Goal: Task Accomplishment & Management: Manage account settings

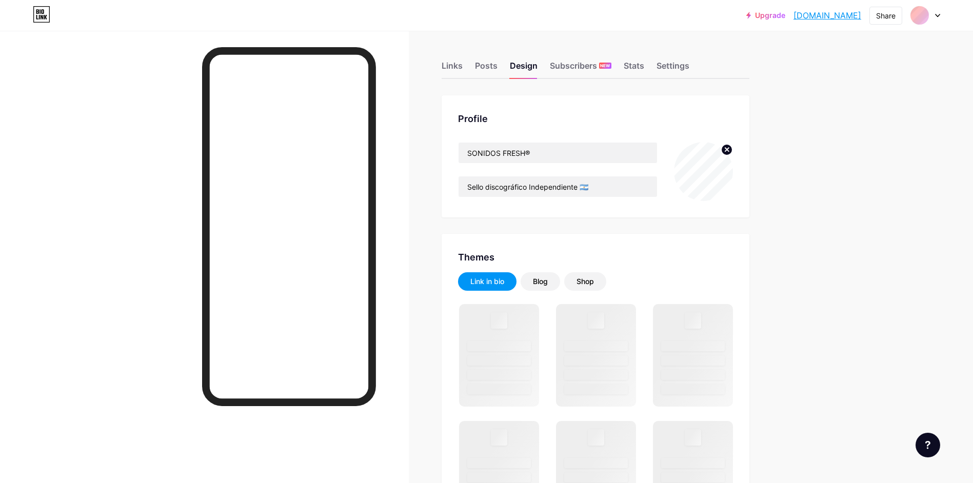
type input "#000000"
type input "#1c1c1c"
type input "#ffffff"
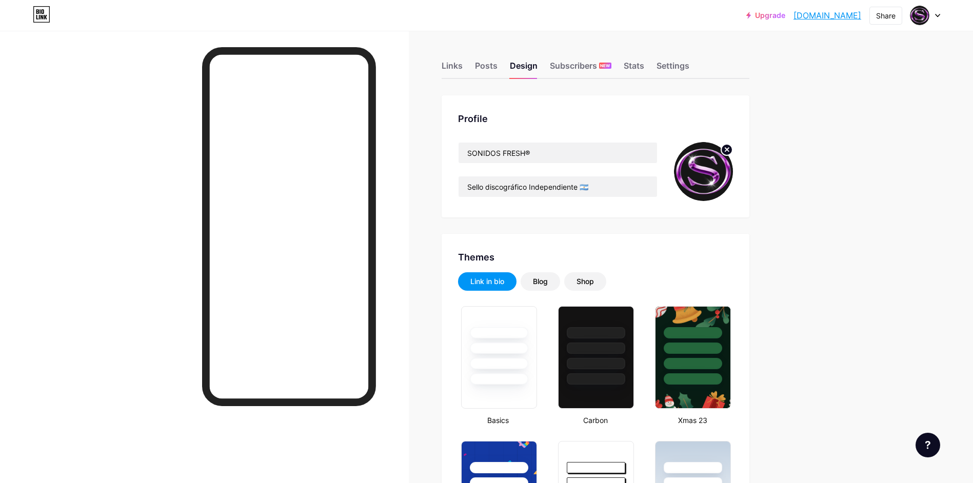
click at [467, 76] on div "Links Posts Design Subscribers NEW Stats Settings" at bounding box center [596, 61] width 308 height 36
click at [463, 70] on div "Links" at bounding box center [452, 68] width 21 height 18
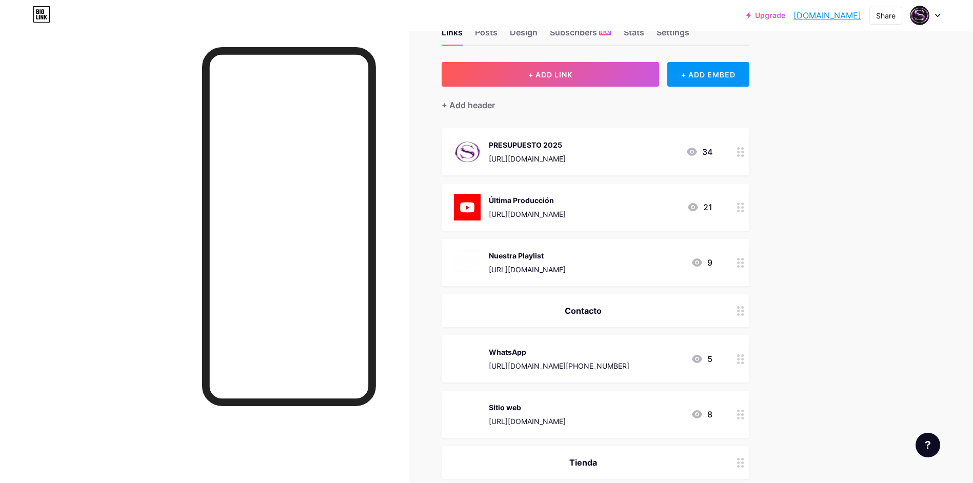
scroll to position [51, 0]
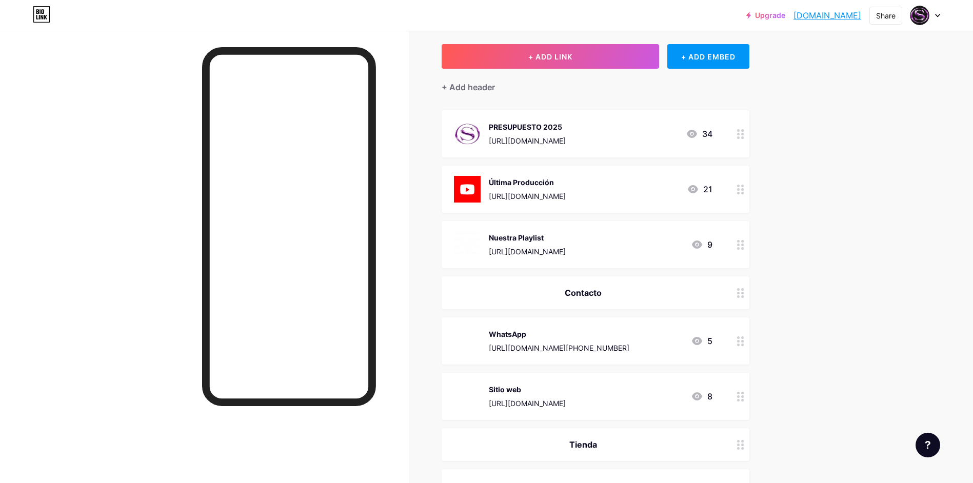
click at [670, 292] on div "Contacto" at bounding box center [583, 293] width 259 height 12
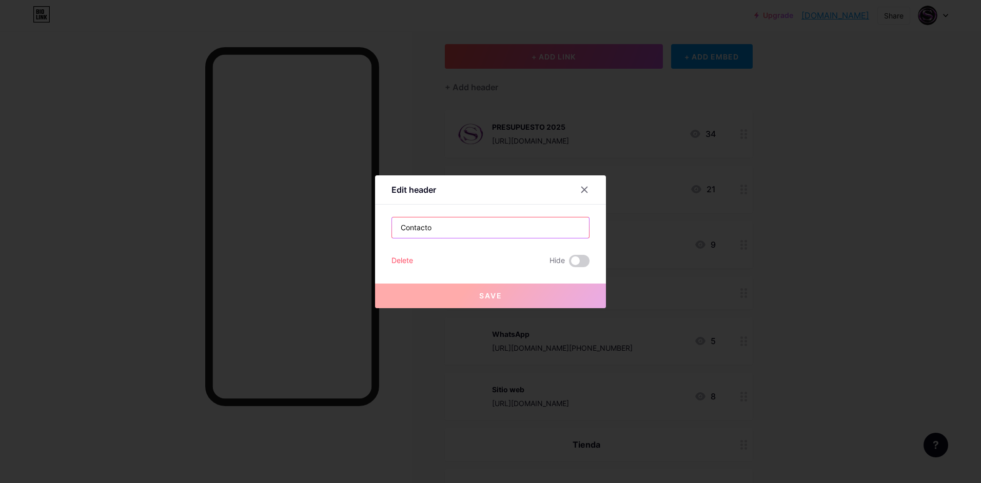
drag, startPoint x: 456, startPoint y: 217, endPoint x: 396, endPoint y: 230, distance: 61.3
click at [396, 230] on input "Contacto" at bounding box center [490, 227] width 197 height 21
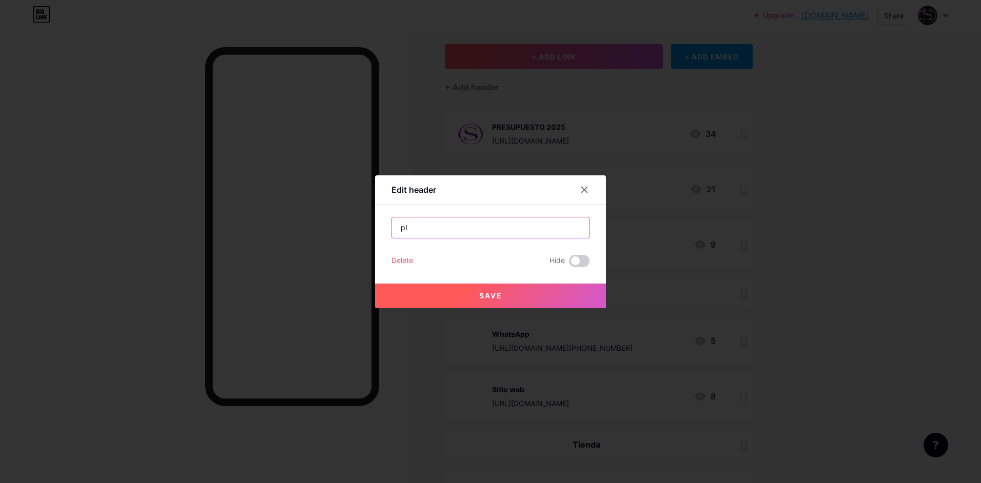
type input "p"
type input "T"
drag, startPoint x: 449, startPoint y: 229, endPoint x: 496, endPoint y: 225, distance: 47.9
click at [496, 225] on input "Pide tu turno o consultas!" at bounding box center [490, 227] width 197 height 21
type input "P"
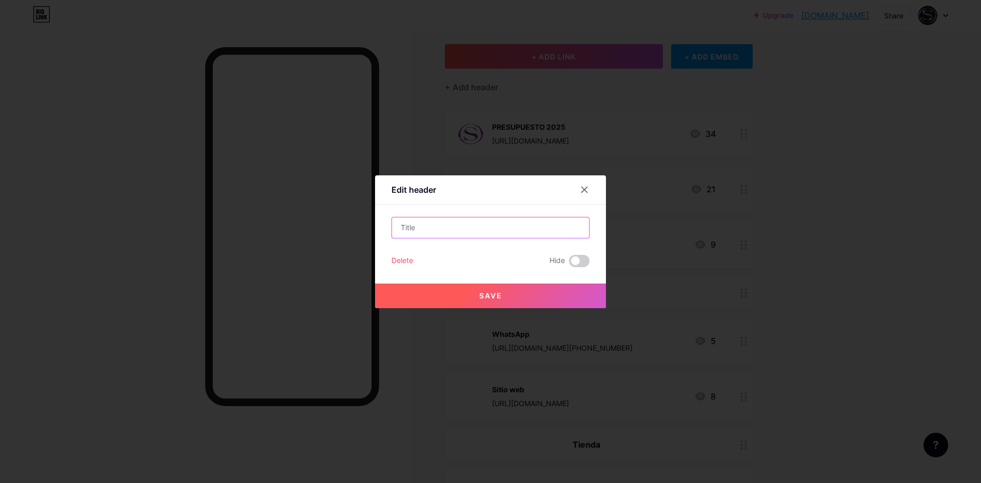
type input "A"
type input "Pide Tu Turno!"
click at [510, 301] on button "Save" at bounding box center [490, 296] width 231 height 25
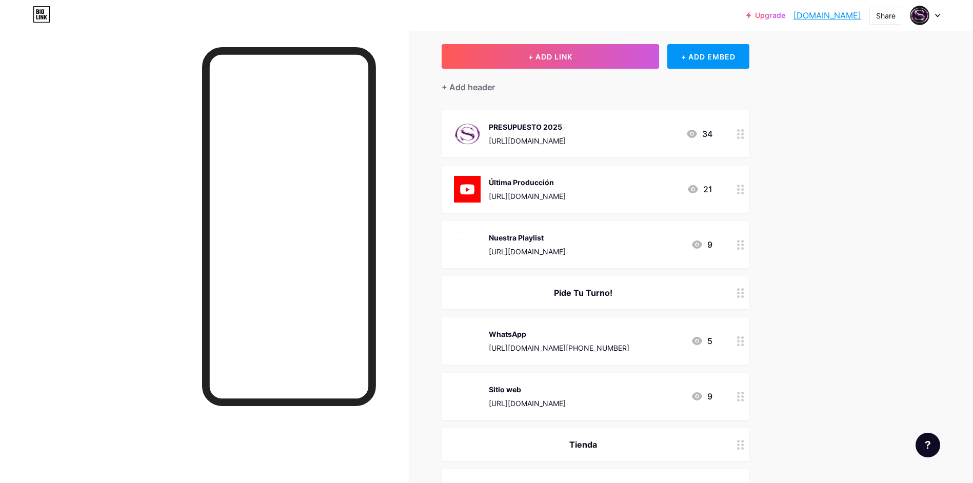
click at [453, 312] on span "PRESUPUESTO 2025 [URL][DOMAIN_NAME] 34 Última Producción [URL][DOMAIN_NAME] 21 …" at bounding box center [596, 479] width 308 height 739
drag, startPoint x: 529, startPoint y: 296, endPoint x: 447, endPoint y: 290, distance: 82.3
click at [447, 290] on div "Pide Tu Turno!" at bounding box center [596, 292] width 308 height 33
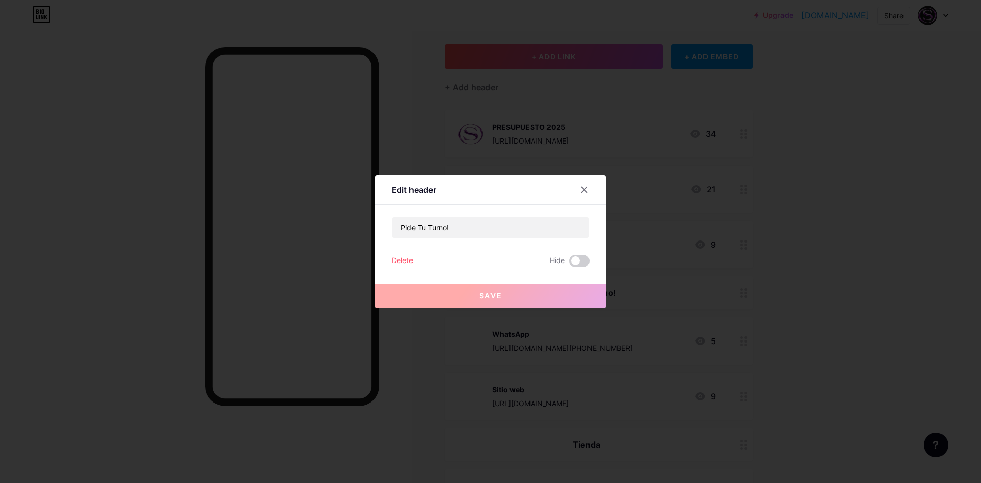
click at [435, 295] on button "Save" at bounding box center [490, 296] width 231 height 25
click at [585, 193] on div at bounding box center [584, 190] width 18 height 18
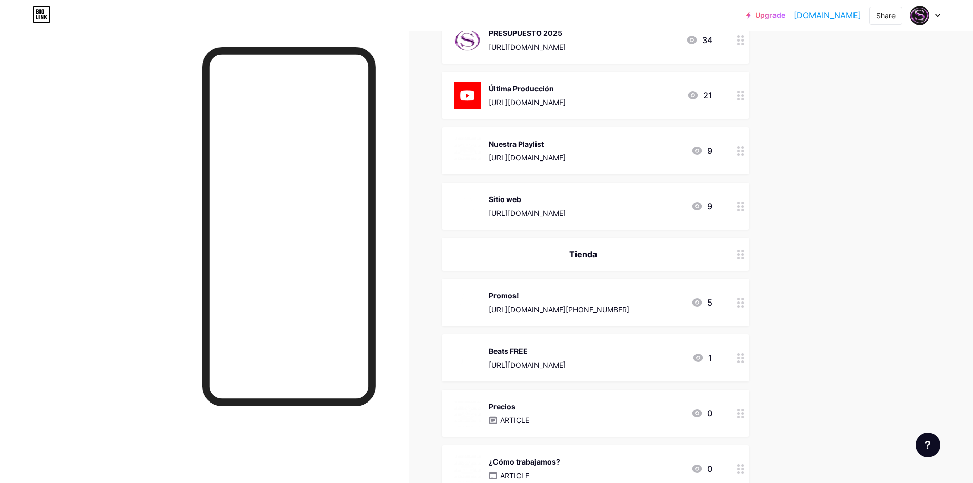
scroll to position [308, 0]
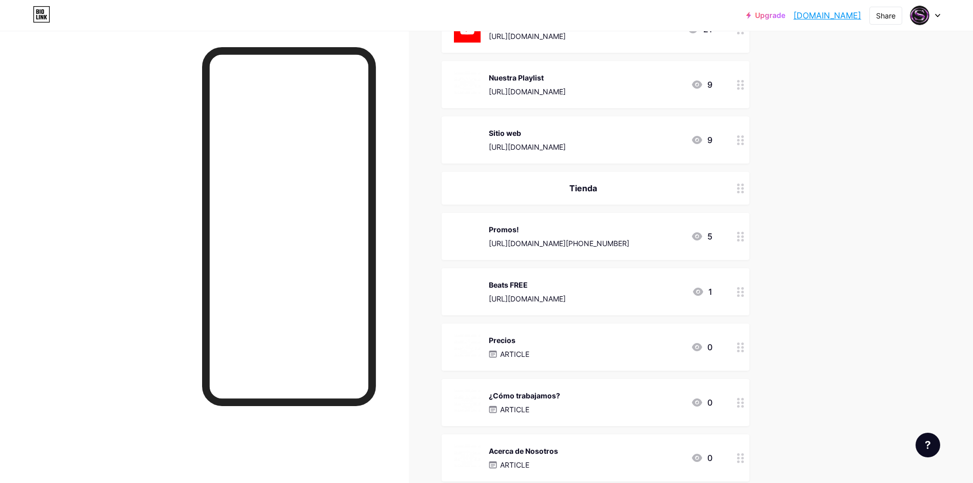
click at [741, 242] on div at bounding box center [740, 236] width 17 height 47
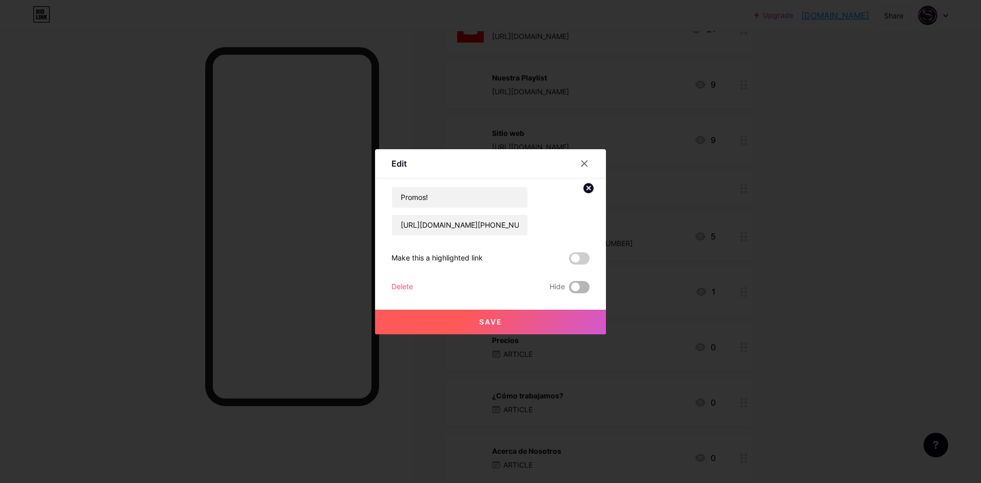
click at [573, 287] on span at bounding box center [579, 287] width 21 height 12
click at [569, 290] on input "checkbox" at bounding box center [569, 290] width 0 height 0
click at [554, 321] on button "Save" at bounding box center [490, 322] width 231 height 25
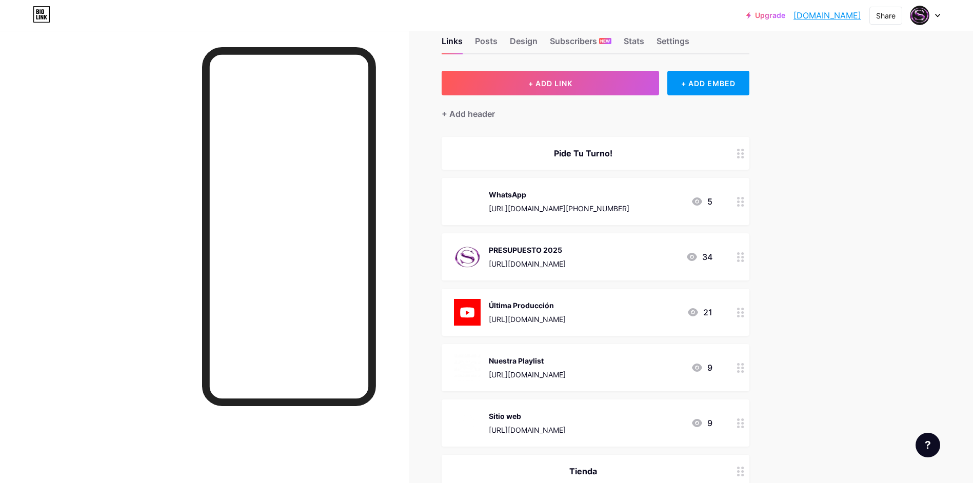
scroll to position [0, 0]
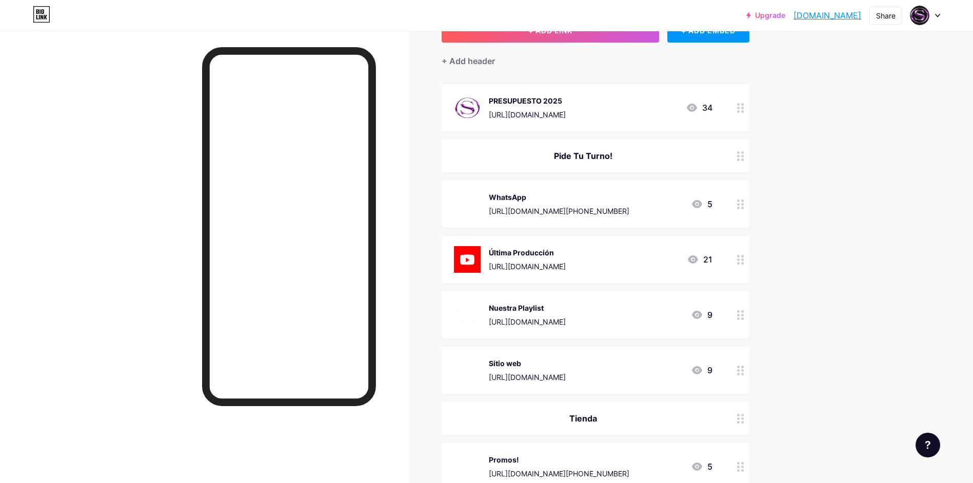
scroll to position [103, 0]
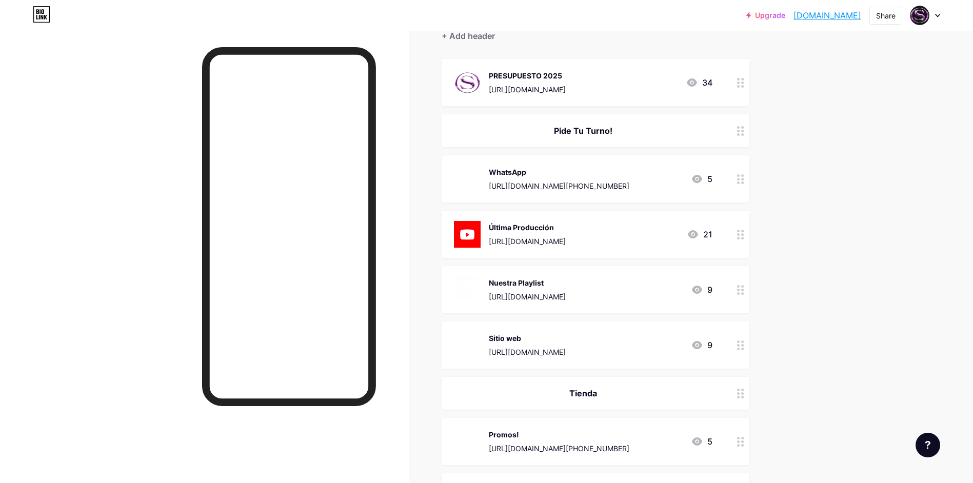
click at [563, 131] on div "Pide Tu Turno!" at bounding box center [583, 131] width 259 height 12
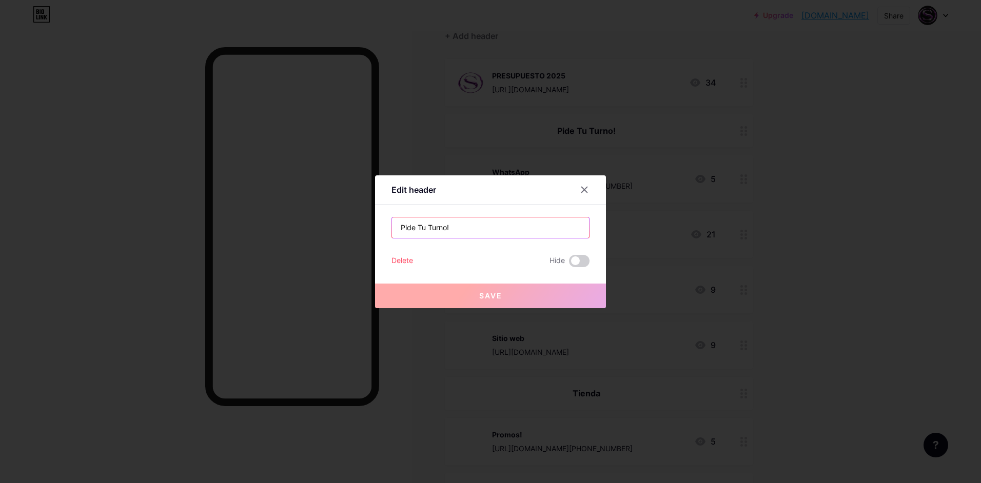
drag, startPoint x: 460, startPoint y: 228, endPoint x: 389, endPoint y: 229, distance: 70.3
click at [392, 229] on input "Pide Tu Turno!" at bounding box center [490, 227] width 197 height 21
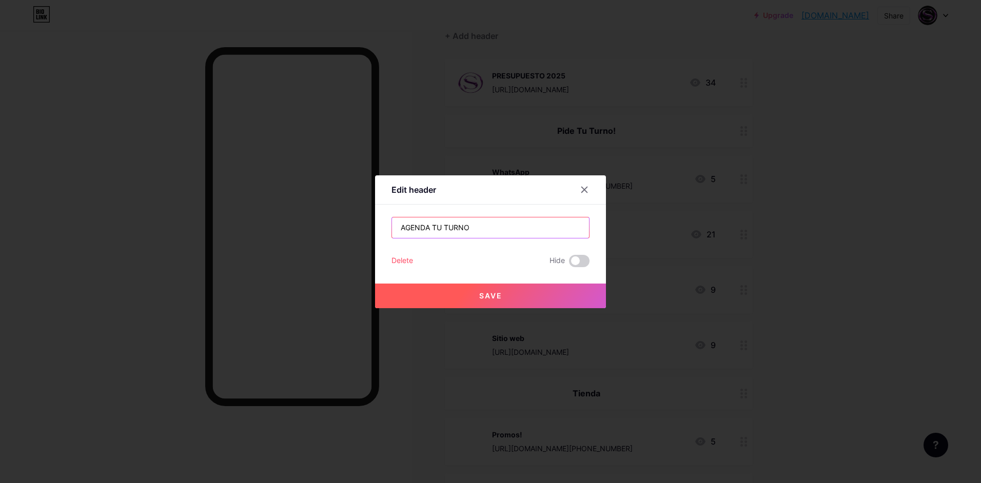
type input "AGENDA TU TURNO"
click at [454, 290] on button "Save" at bounding box center [490, 296] width 231 height 25
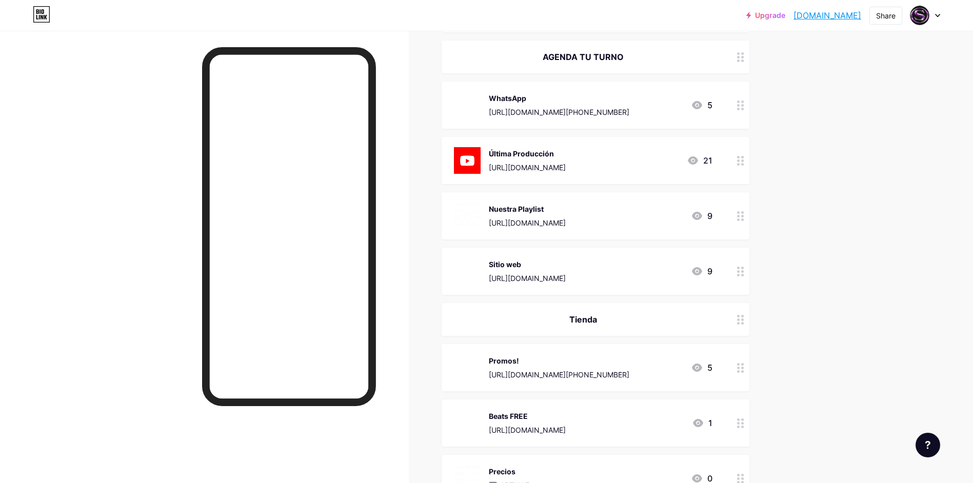
scroll to position [256, 0]
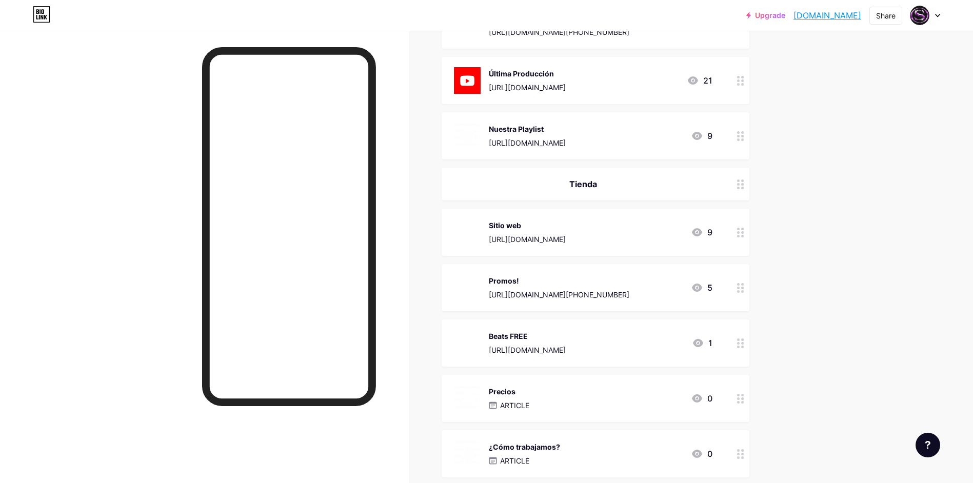
click at [831, 234] on div "Upgrade [DOMAIN_NAME]... [DOMAIN_NAME] Share Switch accounts SONIDOS FRESH® [DO…" at bounding box center [486, 300] width 973 height 1112
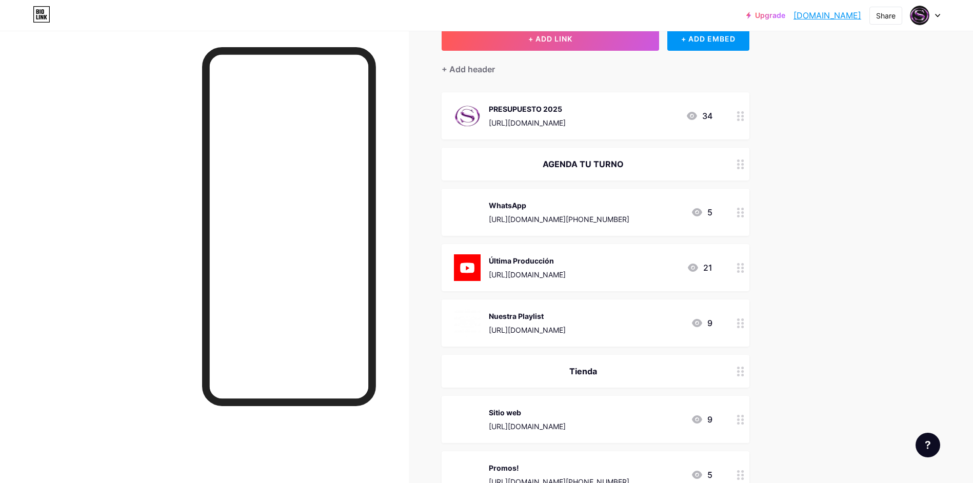
scroll to position [0, 0]
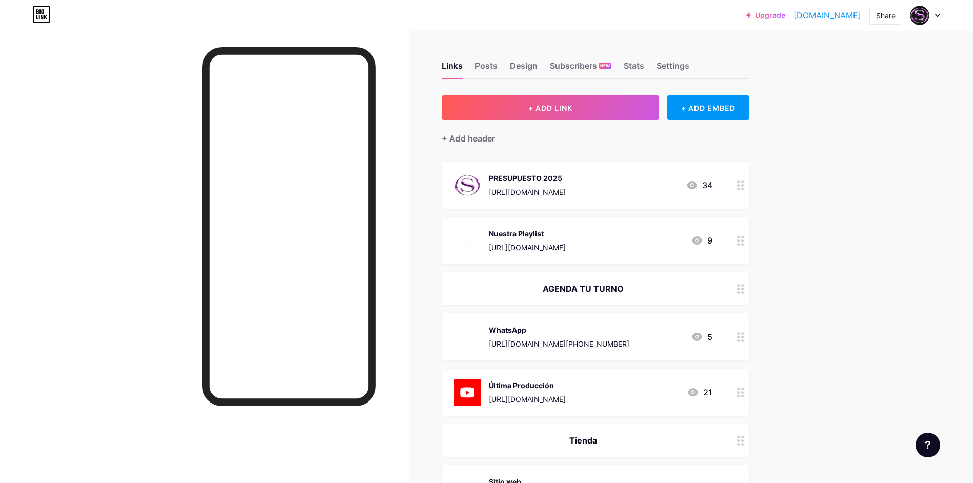
click at [519, 68] on div "Design" at bounding box center [524, 68] width 28 height 18
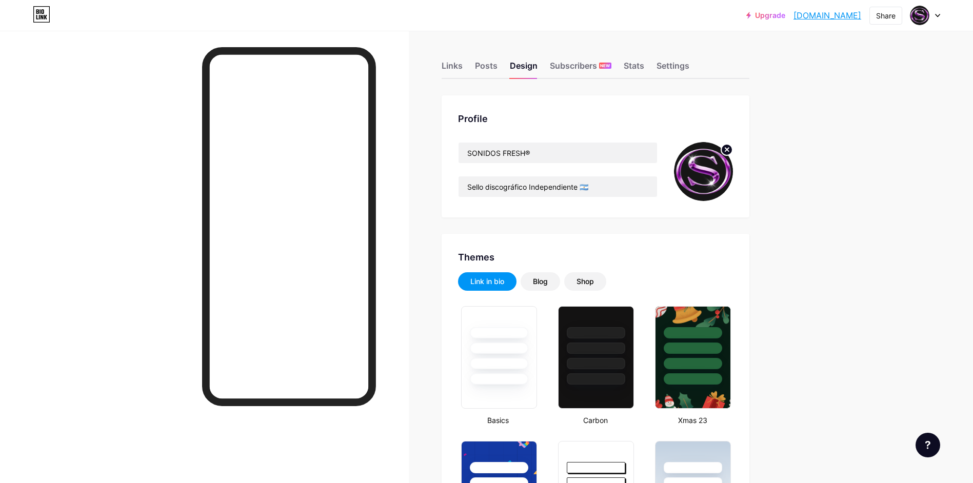
type input "#000000"
type input "#1c1c1c"
type input "#ffffff"
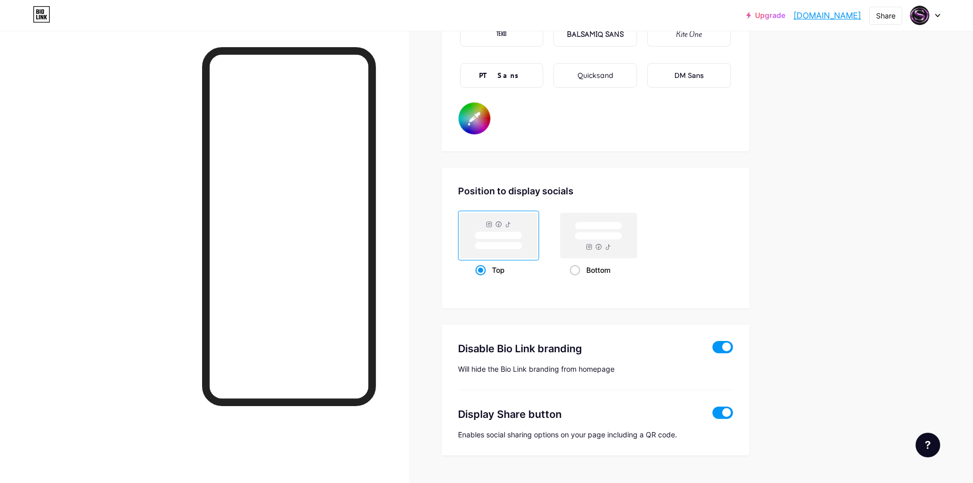
scroll to position [1898, 0]
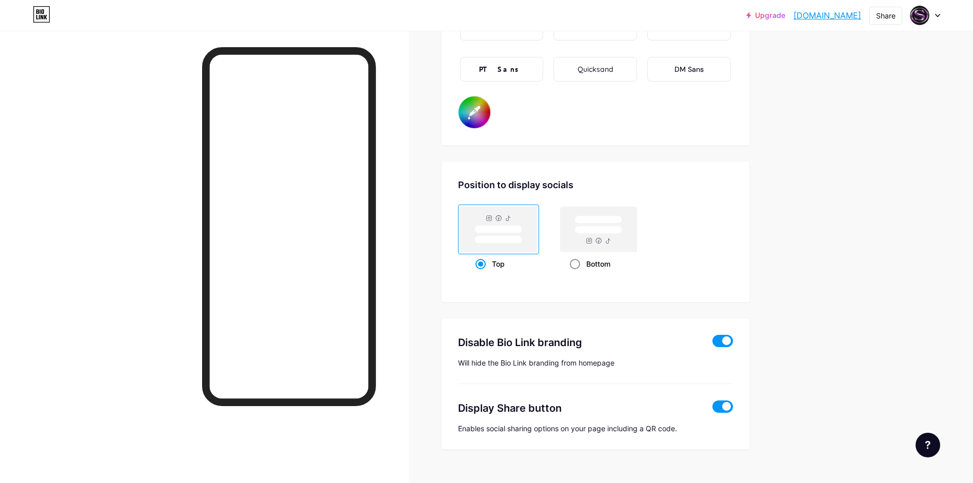
click at [596, 267] on div "Bottom" at bounding box center [598, 263] width 57 height 19
click at [577, 273] on input "Bottom" at bounding box center [573, 276] width 7 height 7
radio input "true"
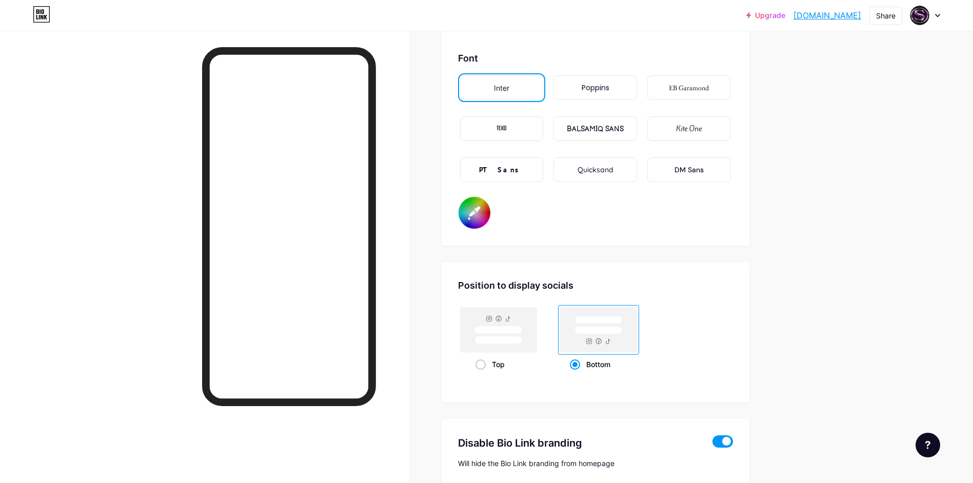
type input "#ffffff"
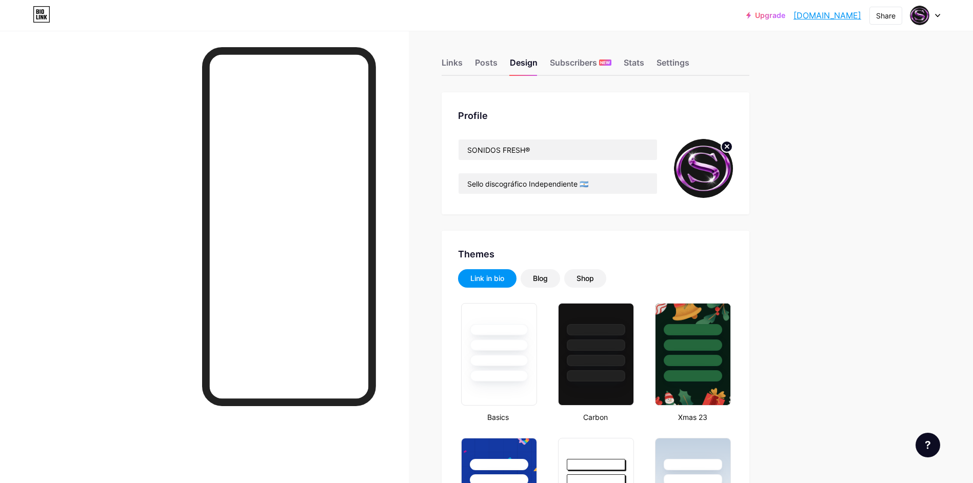
scroll to position [0, 0]
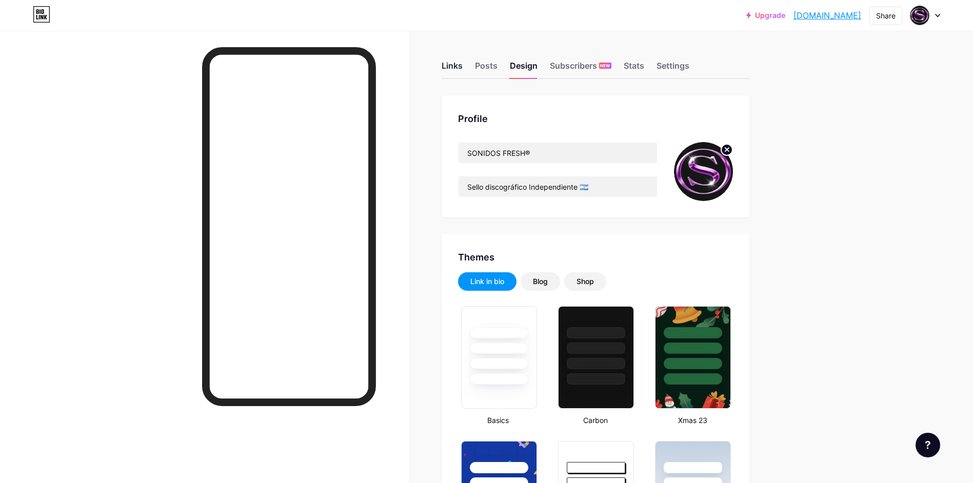
click at [460, 71] on div "Links" at bounding box center [452, 68] width 21 height 18
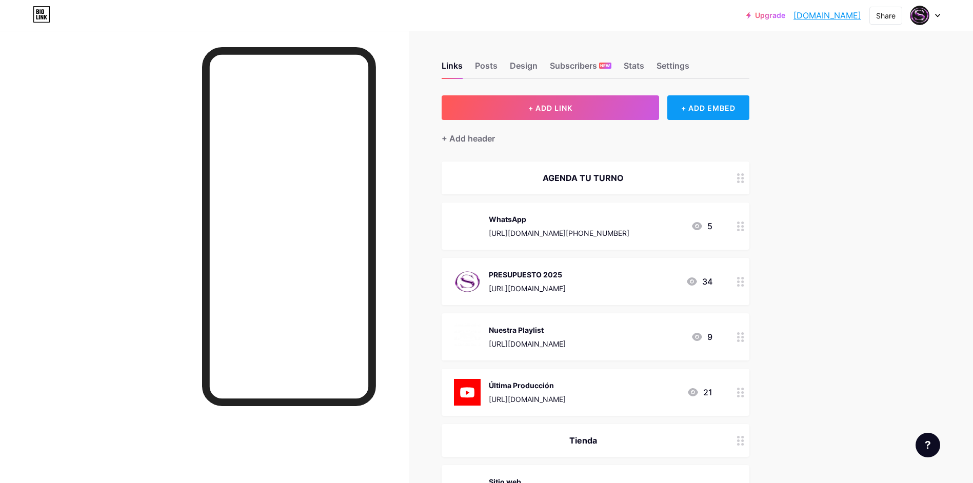
click at [691, 110] on div "+ ADD EMBED" at bounding box center [708, 107] width 82 height 25
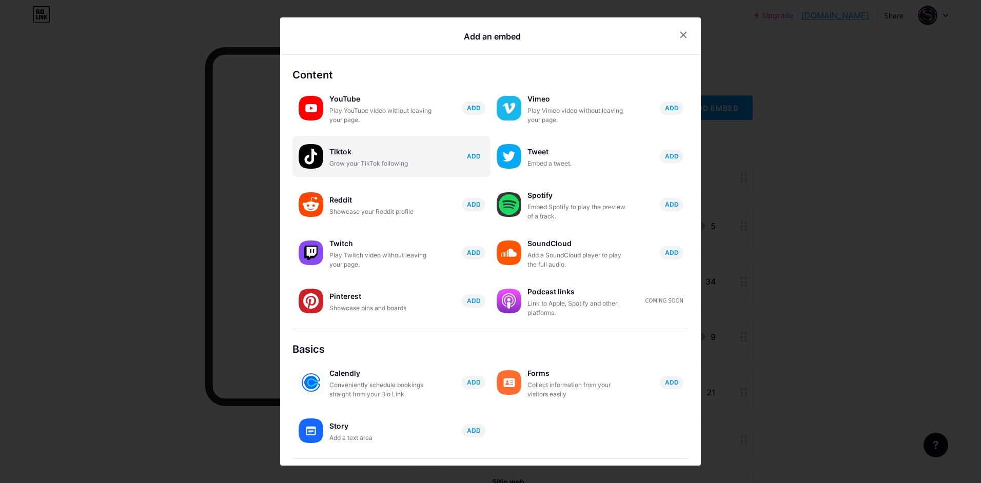
click at [468, 156] on span "ADD" at bounding box center [474, 156] width 14 height 9
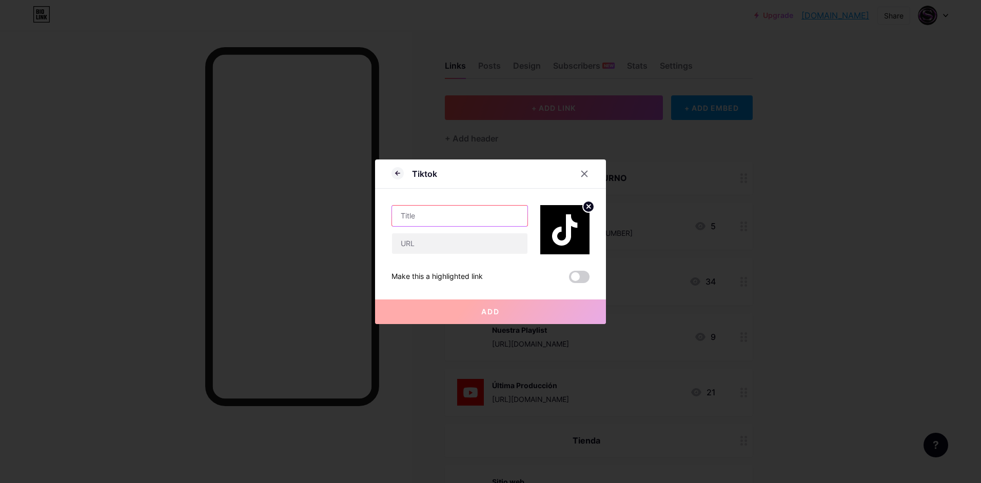
click at [453, 212] on input "text" at bounding box center [459, 216] width 135 height 21
type input "T"
type input "Tik Tok"
click at [416, 244] on input "text" at bounding box center [459, 243] width 135 height 21
paste input "[URL][DOMAIN_NAME]"
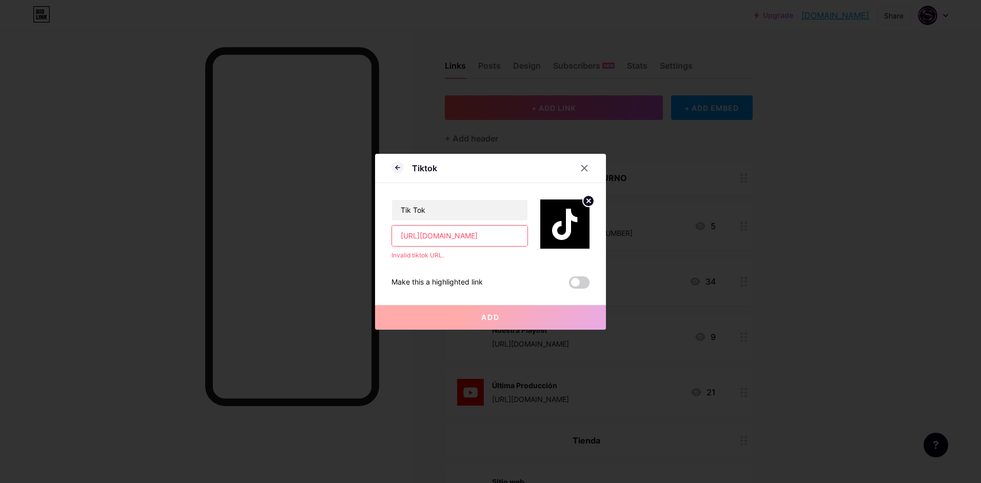
click at [541, 289] on div "Add" at bounding box center [490, 309] width 231 height 41
click at [484, 312] on button "Add" at bounding box center [490, 317] width 231 height 25
drag, startPoint x: 392, startPoint y: 238, endPoint x: 522, endPoint y: 235, distance: 129.8
click at [522, 235] on input "[URL][DOMAIN_NAME]" at bounding box center [459, 236] width 135 height 21
paste input "/video/7526685237322026296"
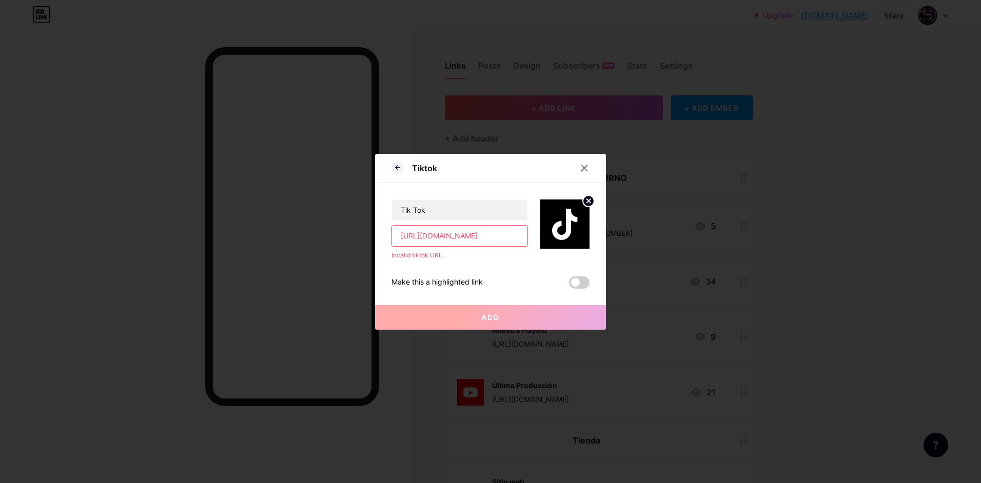
scroll to position [0, 105]
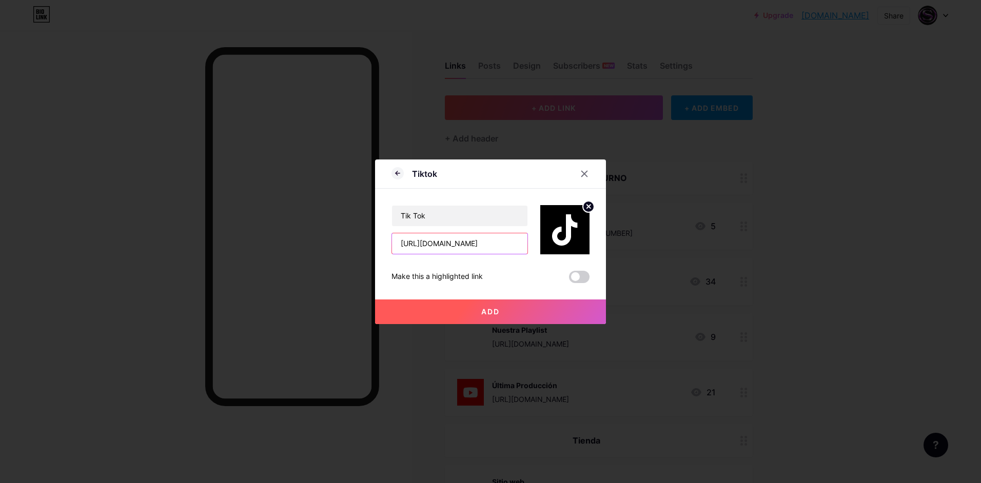
type input "[URL][DOMAIN_NAME]"
click at [477, 306] on button "Add" at bounding box center [490, 312] width 231 height 25
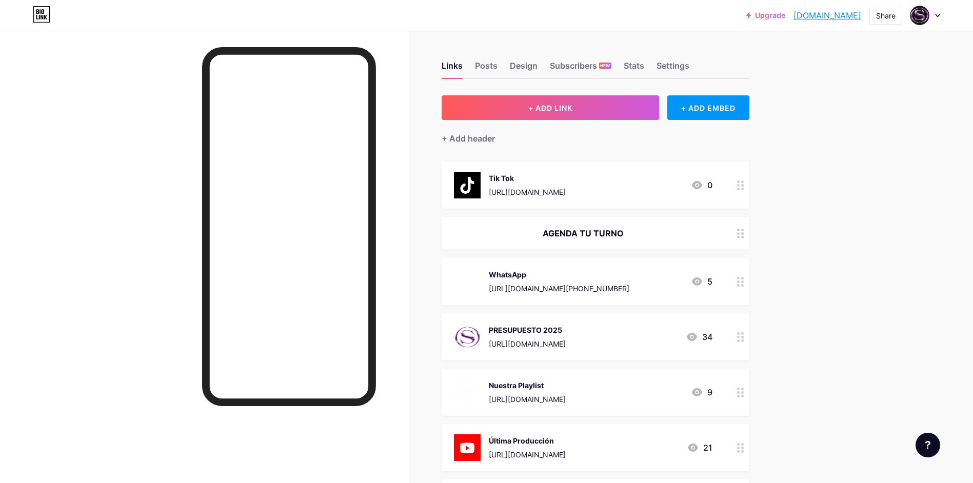
click at [566, 190] on div "[URL][DOMAIN_NAME]" at bounding box center [527, 192] width 77 height 11
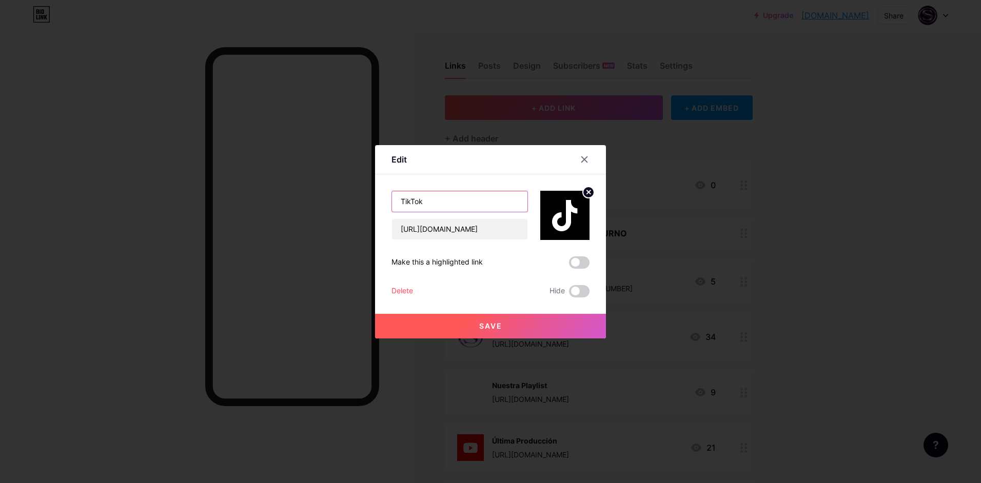
type input "TikTok"
click at [435, 339] on div at bounding box center [490, 241] width 981 height 483
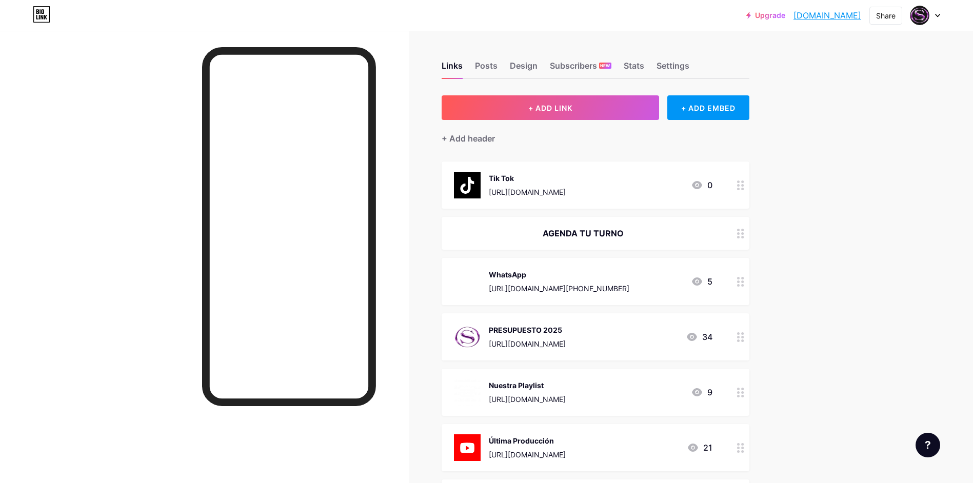
click at [516, 187] on div "[URL][DOMAIN_NAME]" at bounding box center [527, 192] width 77 height 11
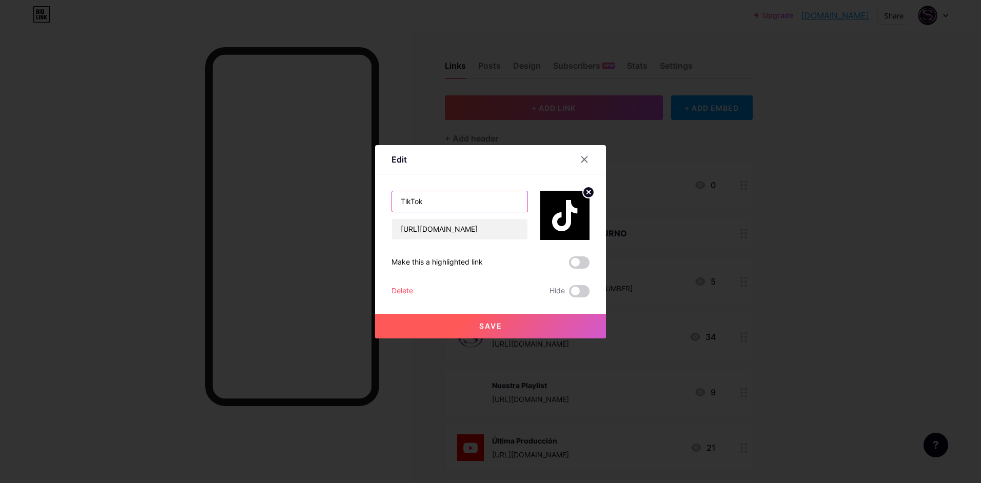
type input "TikTok"
click at [427, 325] on button "Save" at bounding box center [490, 326] width 231 height 25
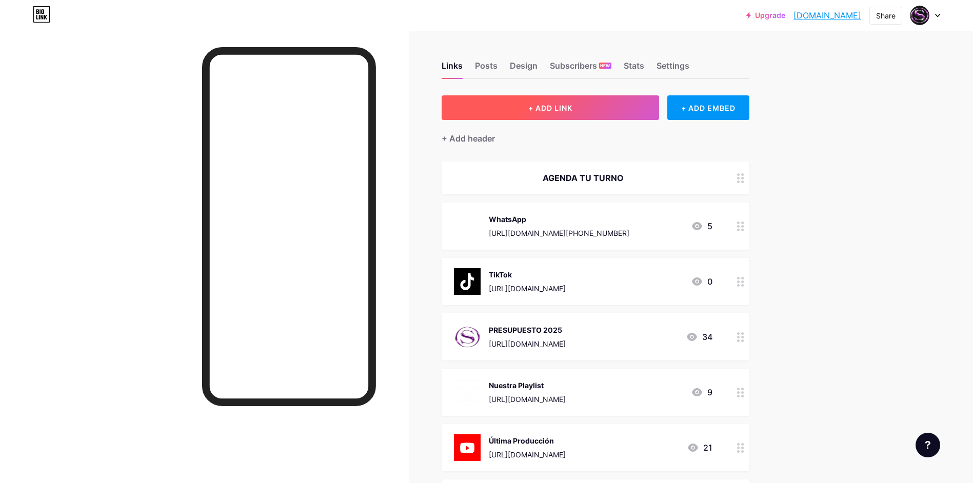
click at [625, 111] on button "+ ADD LINK" at bounding box center [551, 107] width 218 height 25
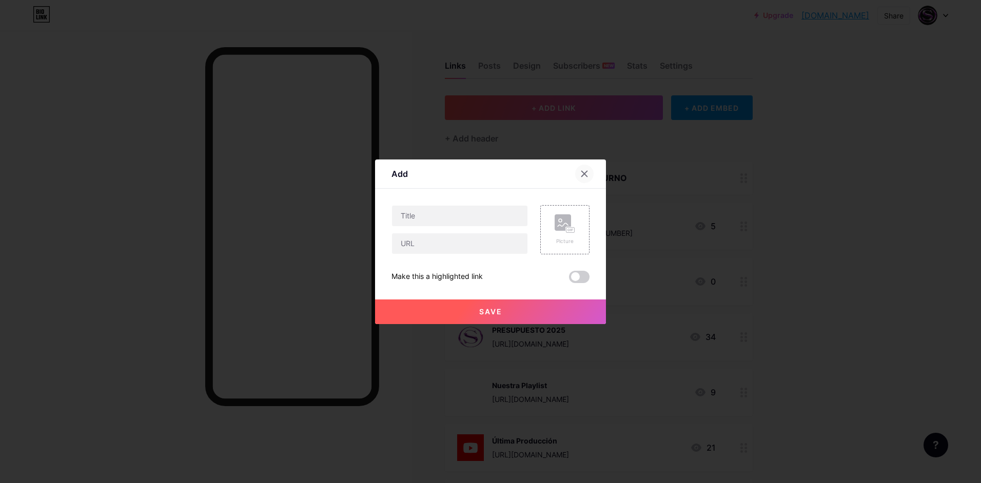
click at [582, 176] on icon at bounding box center [585, 174] width 6 height 6
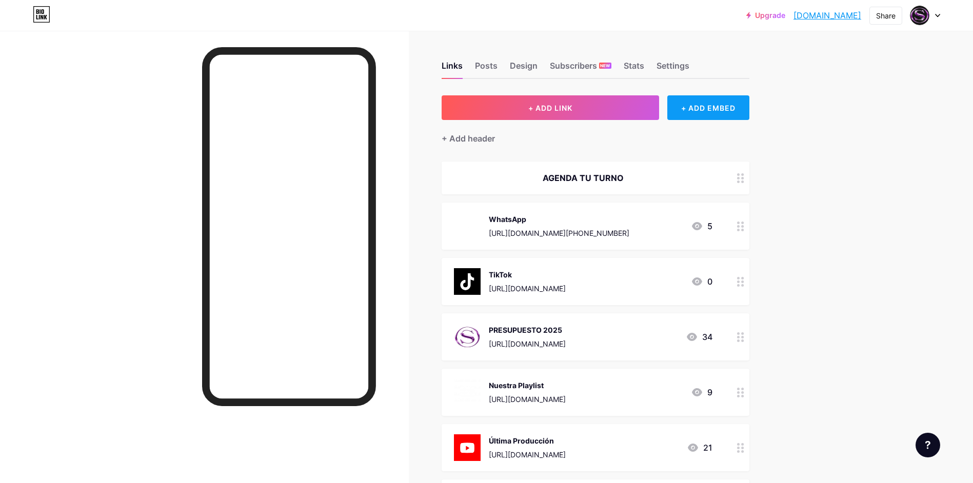
click at [707, 114] on div "+ ADD EMBED" at bounding box center [708, 107] width 82 height 25
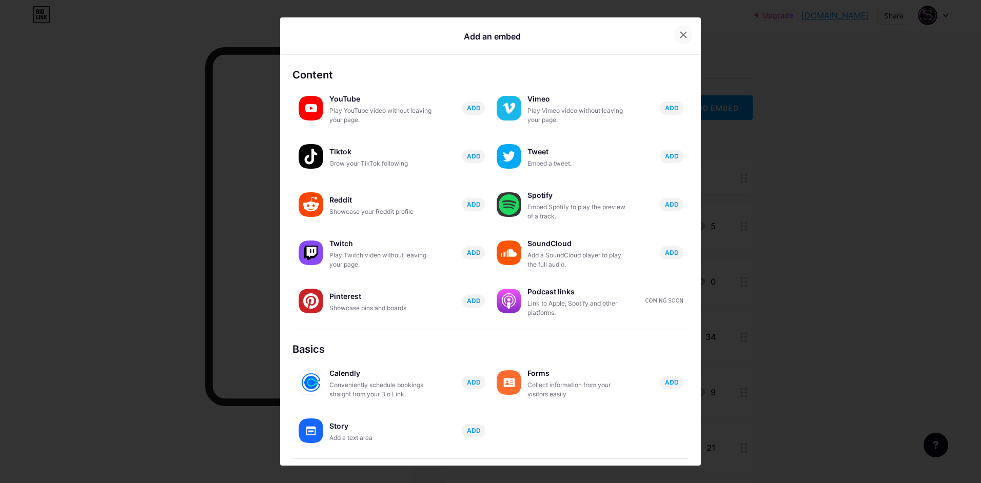
click at [674, 40] on div at bounding box center [683, 35] width 18 height 18
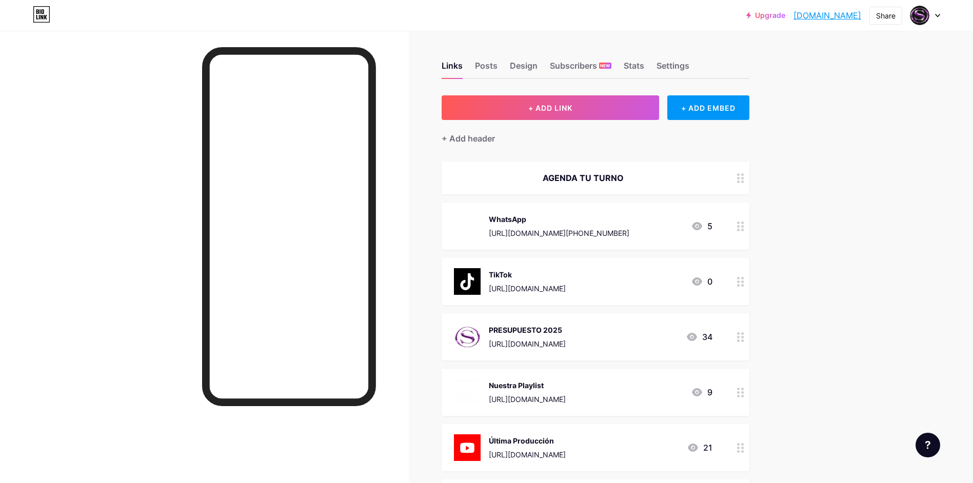
click at [732, 282] on div "TikTok [URL][DOMAIN_NAME] 0" at bounding box center [596, 281] width 308 height 47
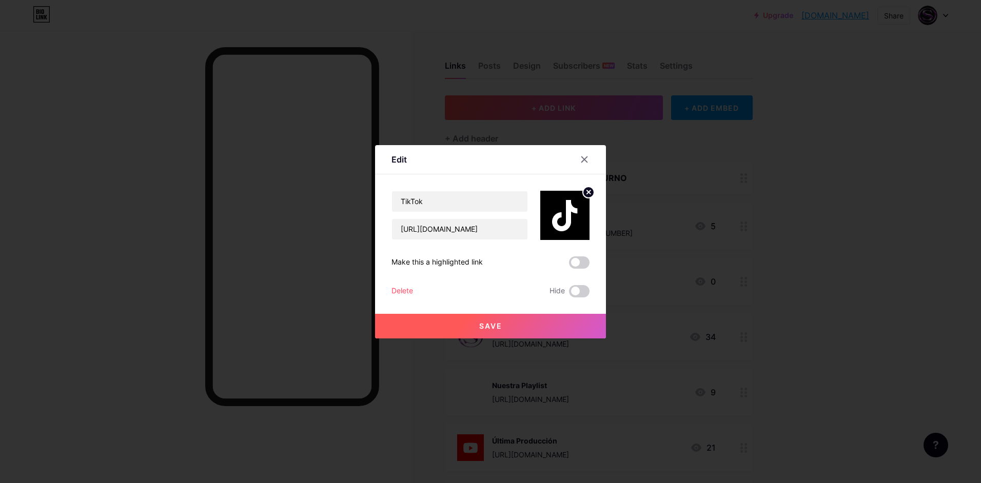
click at [391, 289] on div "Delete" at bounding box center [402, 291] width 22 height 12
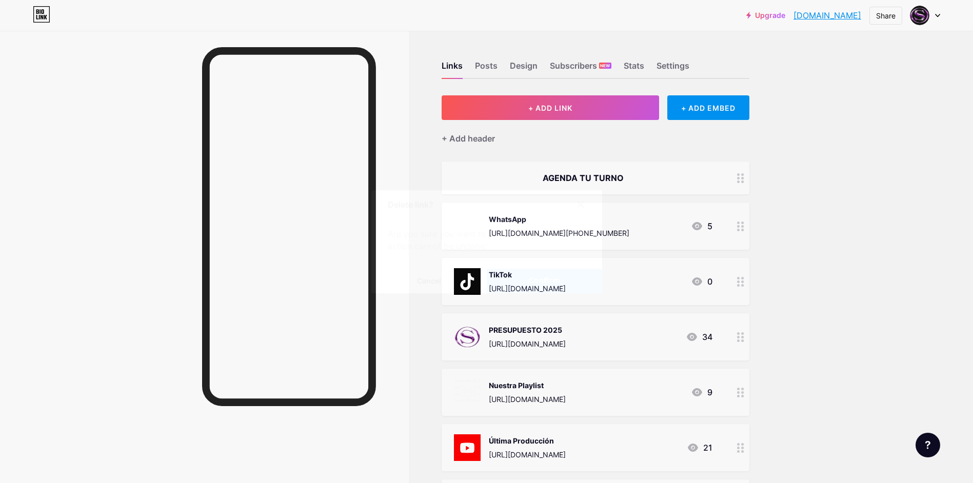
click at [556, 281] on span "Confirm" at bounding box center [544, 280] width 32 height 11
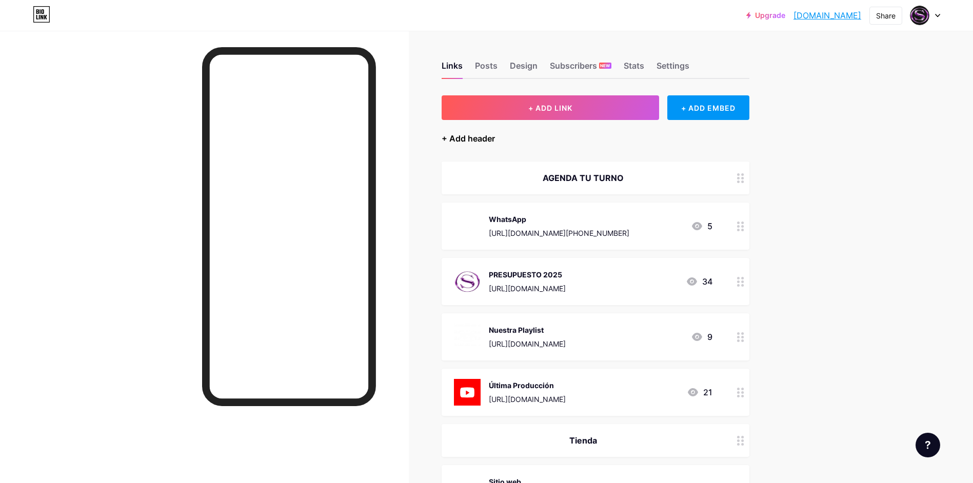
click at [469, 142] on div "+ Add header" at bounding box center [468, 138] width 53 height 12
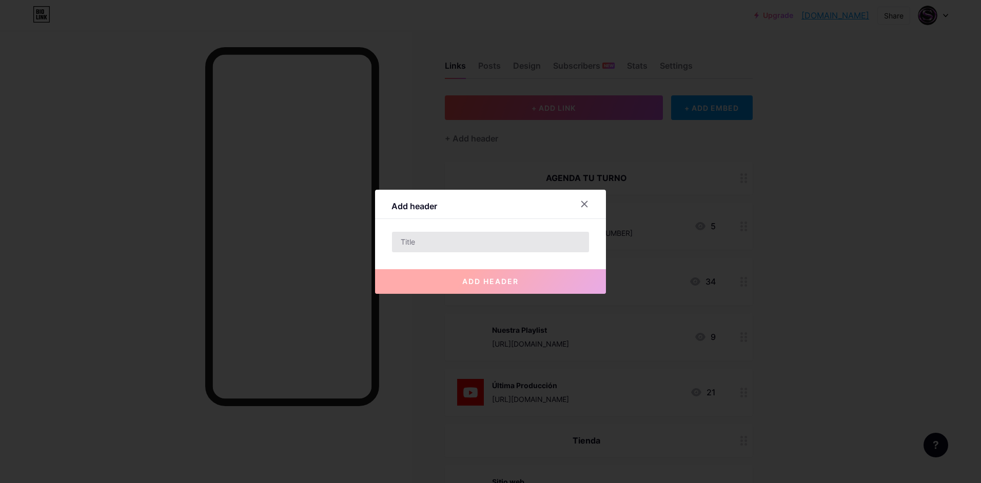
drag, startPoint x: 448, startPoint y: 228, endPoint x: 449, endPoint y: 240, distance: 11.8
click at [449, 233] on div "Add header add header" at bounding box center [490, 242] width 231 height 104
click at [449, 241] on input "text" at bounding box center [490, 242] width 197 height 21
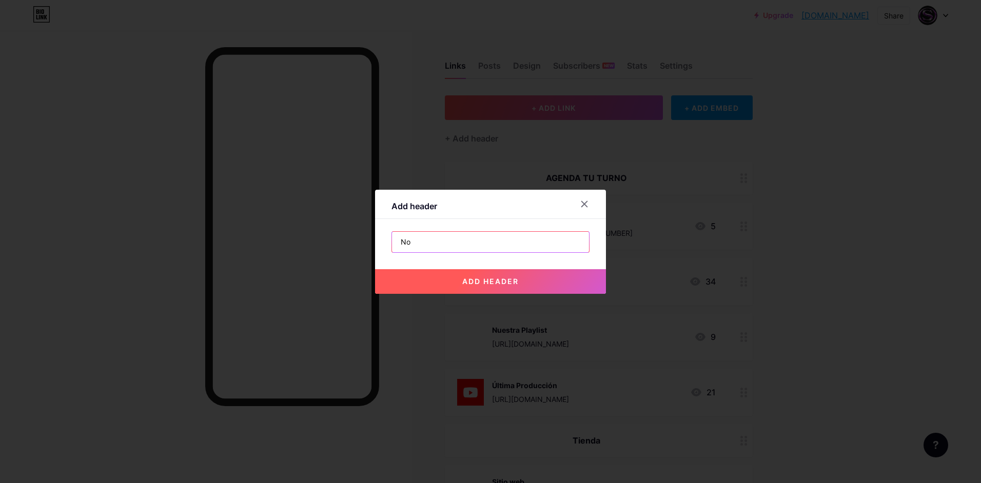
type input "N"
type input "A"
type input "F"
type input "Tarifas"
click at [473, 274] on button "add header" at bounding box center [490, 281] width 231 height 25
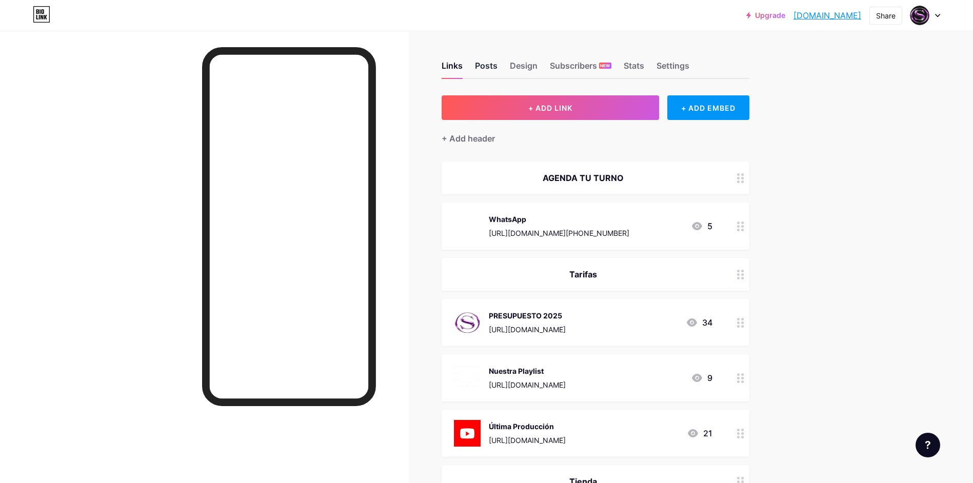
click at [494, 61] on div "Posts" at bounding box center [486, 68] width 23 height 18
click at [532, 63] on div "Design" at bounding box center [524, 68] width 28 height 18
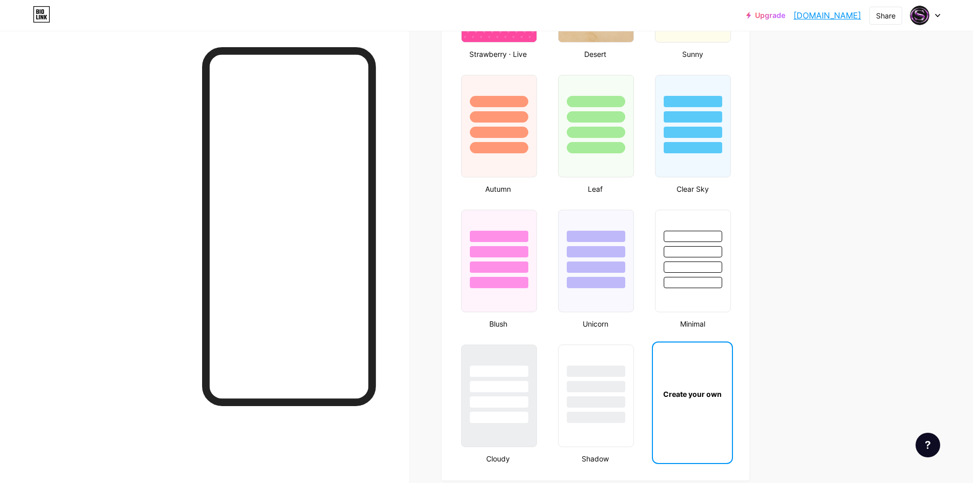
type input "#000000"
type input "#1c1c1c"
type input "#ffffff"
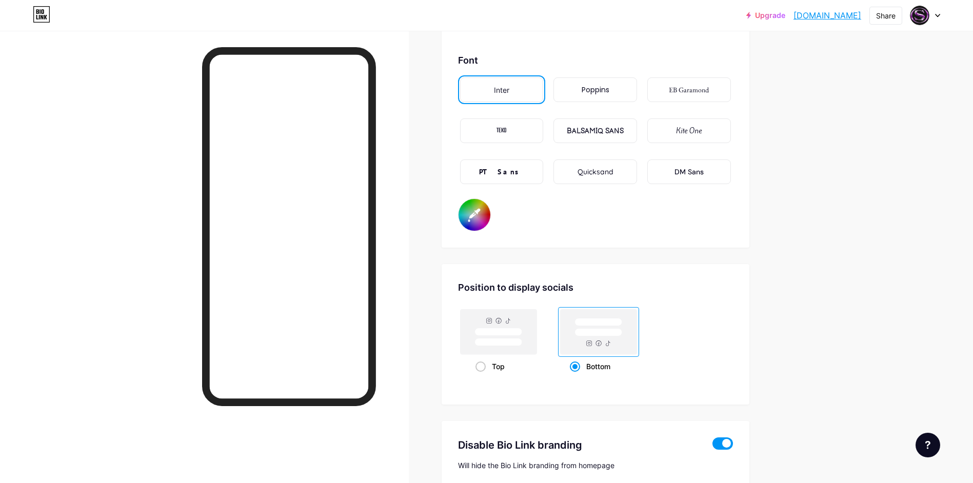
scroll to position [1916, 0]
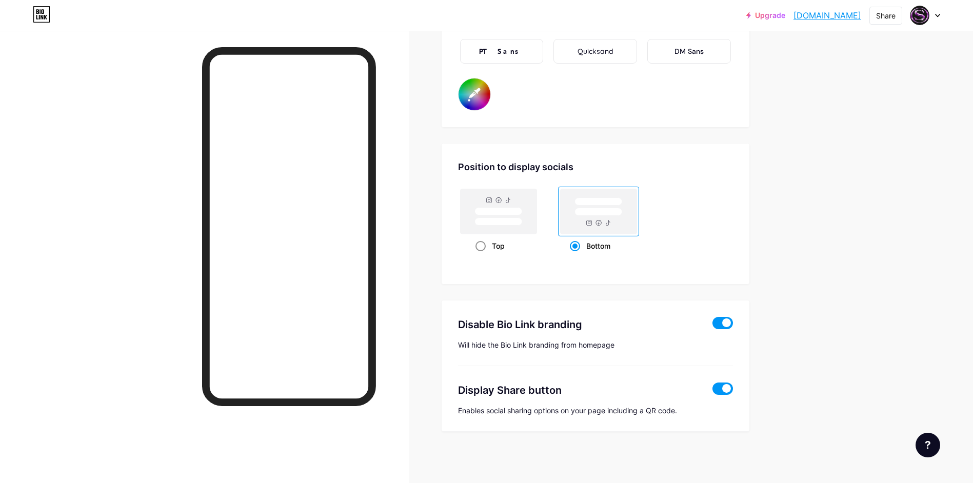
click at [496, 245] on div "Top" at bounding box center [498, 245] width 46 height 19
click at [482, 255] on input "Top" at bounding box center [478, 258] width 7 height 7
radio input "true"
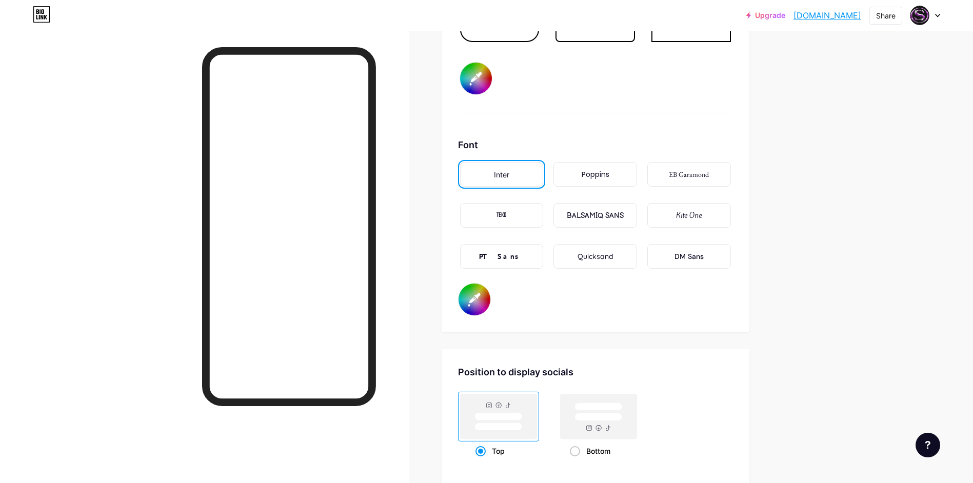
type input "#ffffff"
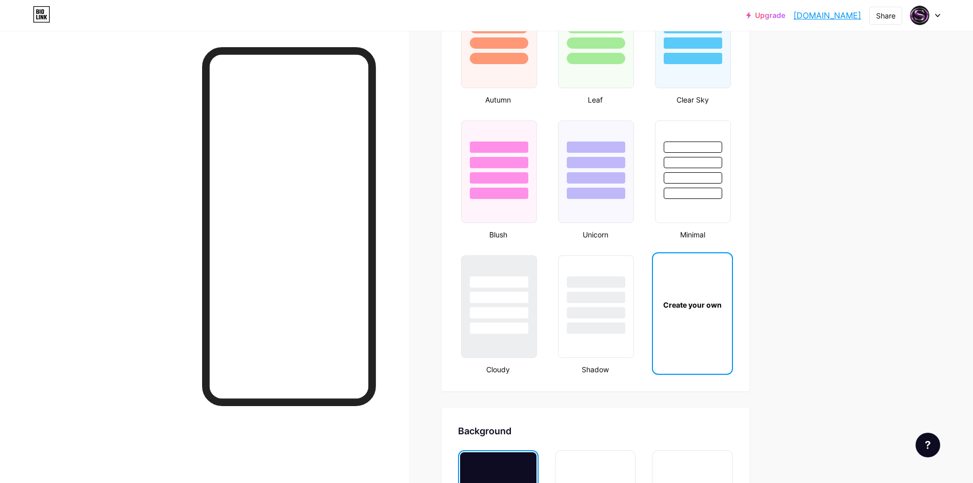
scroll to position [992, 0]
